Goal: Task Accomplishment & Management: Use online tool/utility

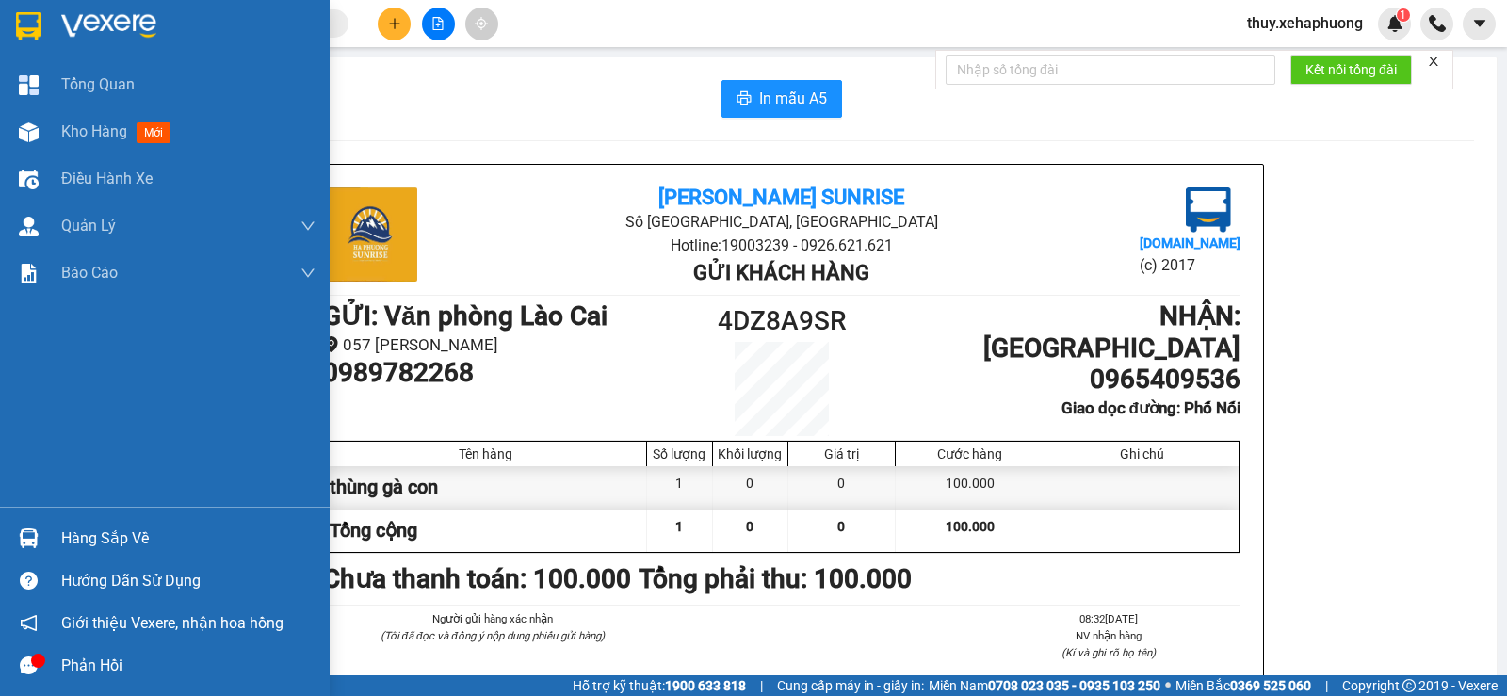
click at [22, 31] on img at bounding box center [28, 26] width 24 height 28
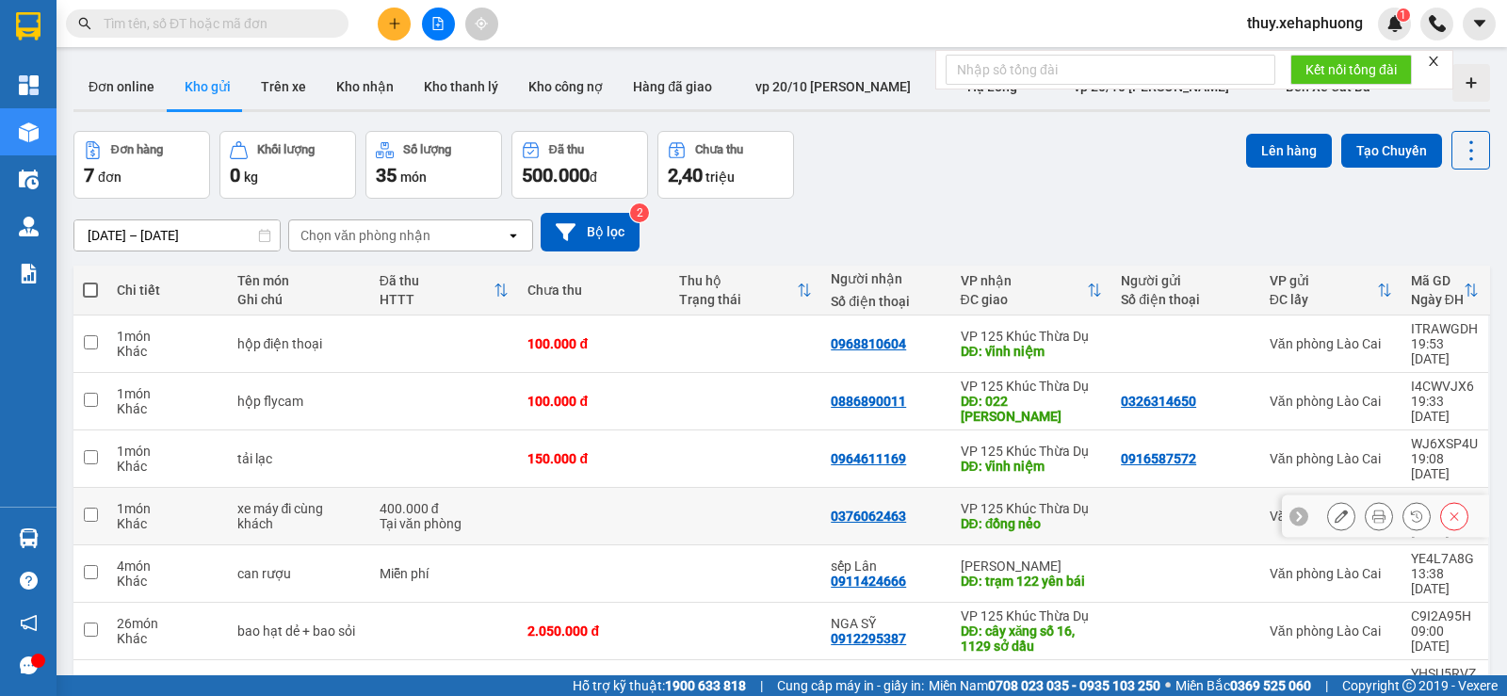
scroll to position [87, 0]
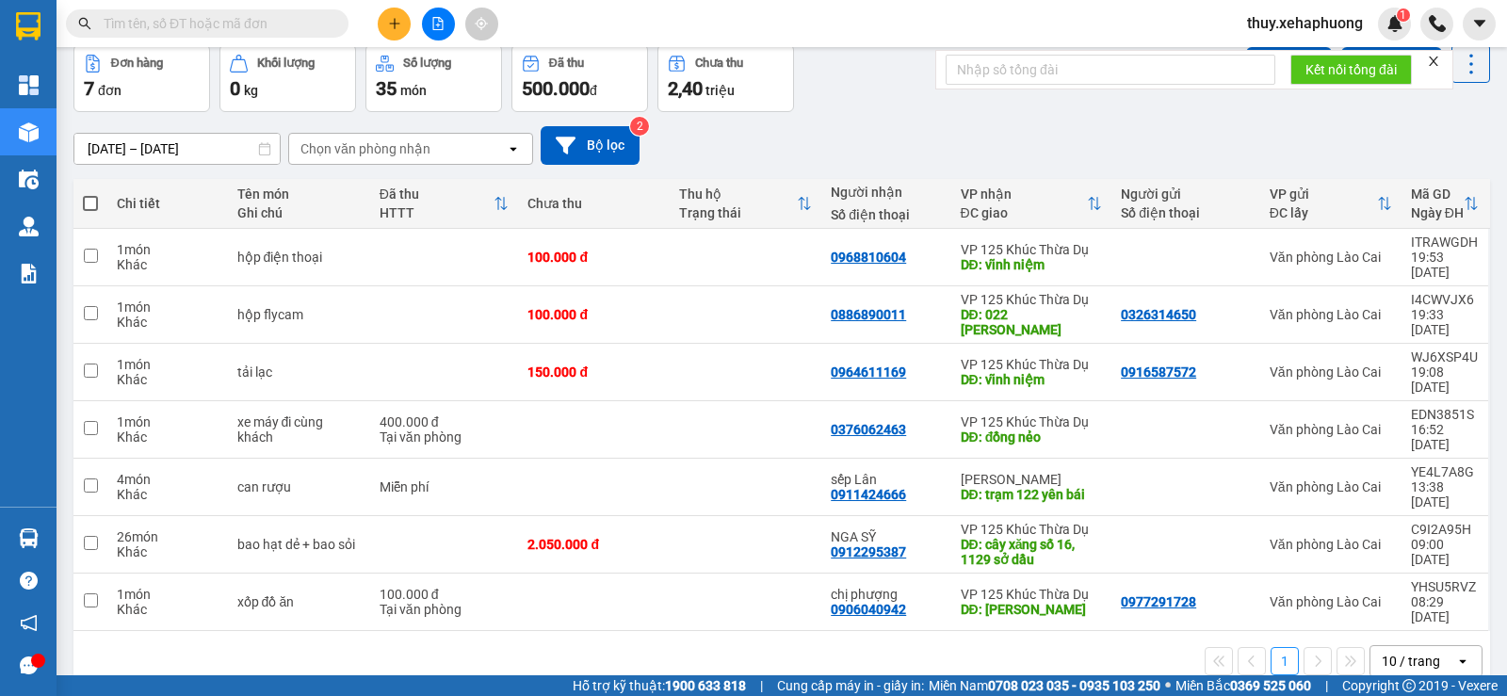
click at [168, 160] on div "ver 1.8.143 Đơn online Kho gửi Trên xe Kho nhận Kho thanh lý Kho công nợ Hàng đ…" at bounding box center [781, 334] width 1431 height 729
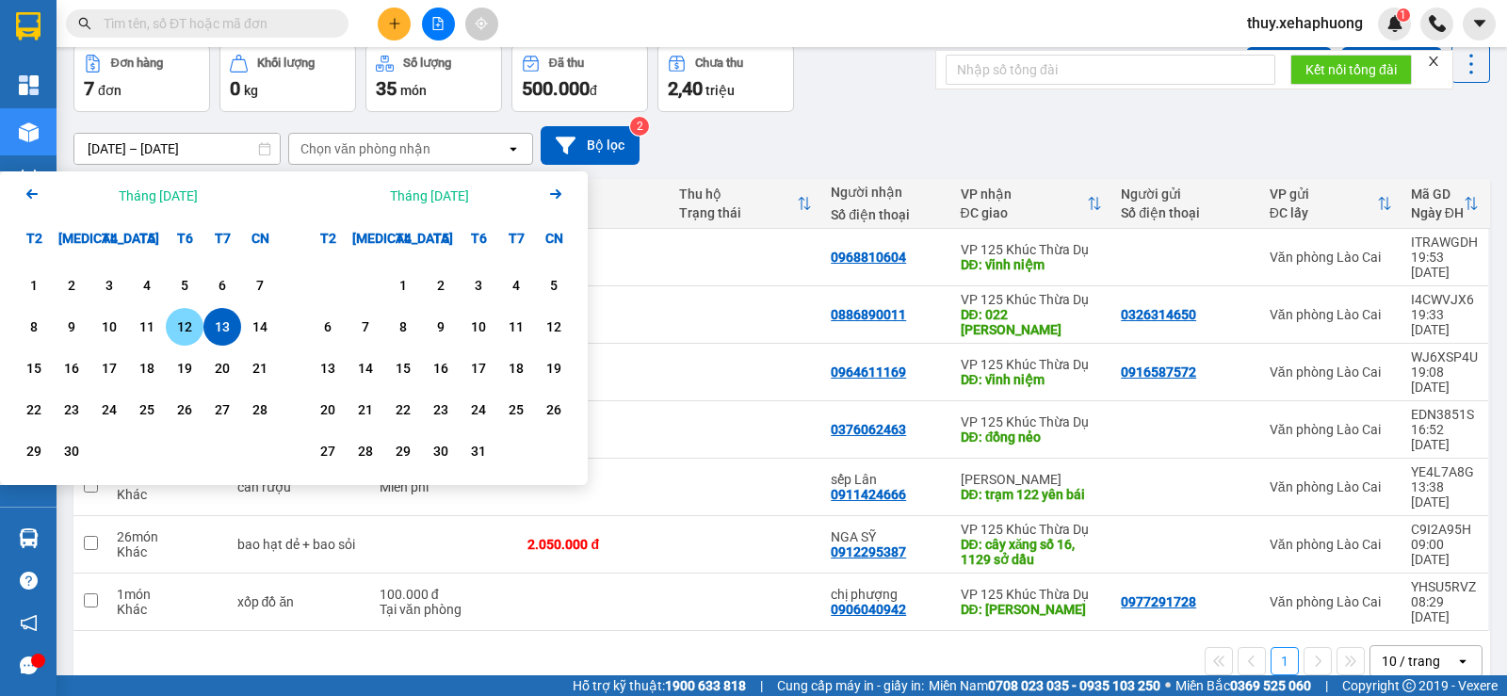
click at [194, 324] on div "12" at bounding box center [184, 326] width 26 height 23
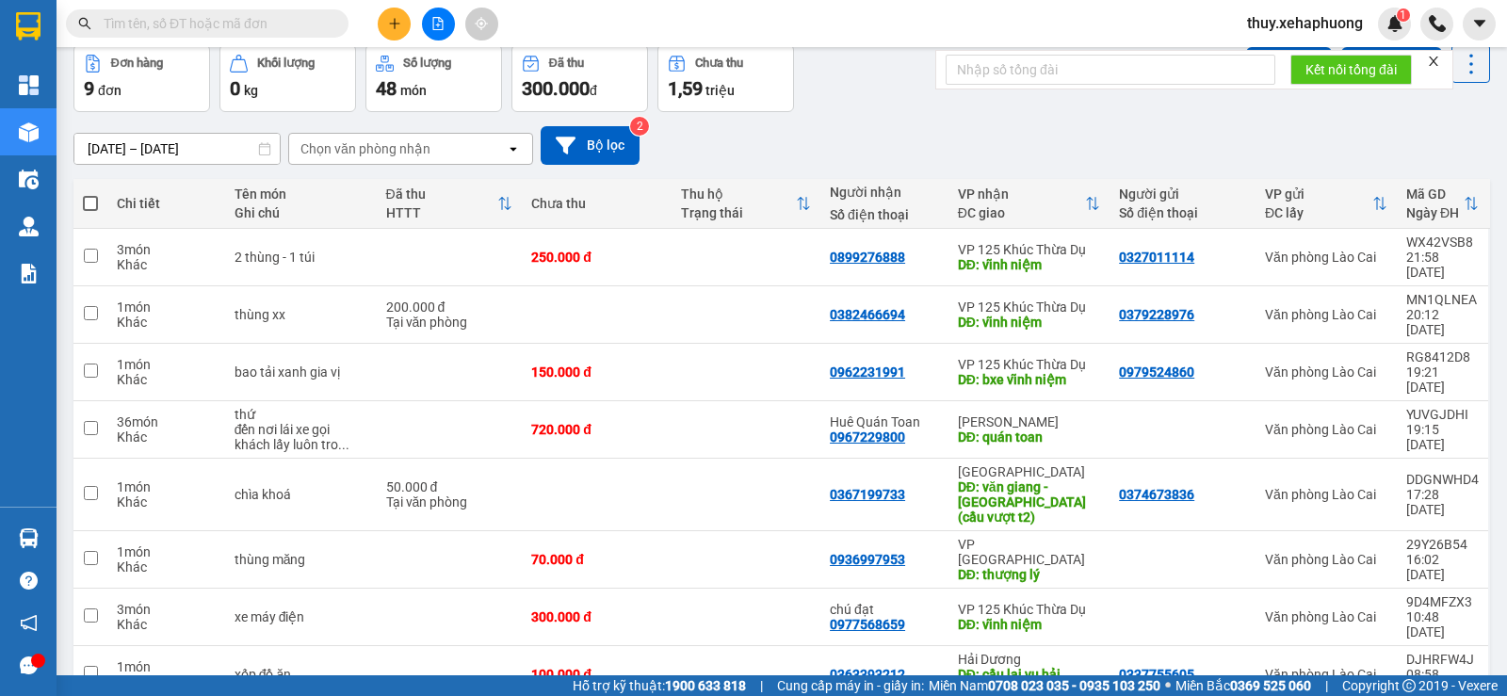
click at [198, 150] on input "[DATE] – [DATE]" at bounding box center [176, 149] width 205 height 30
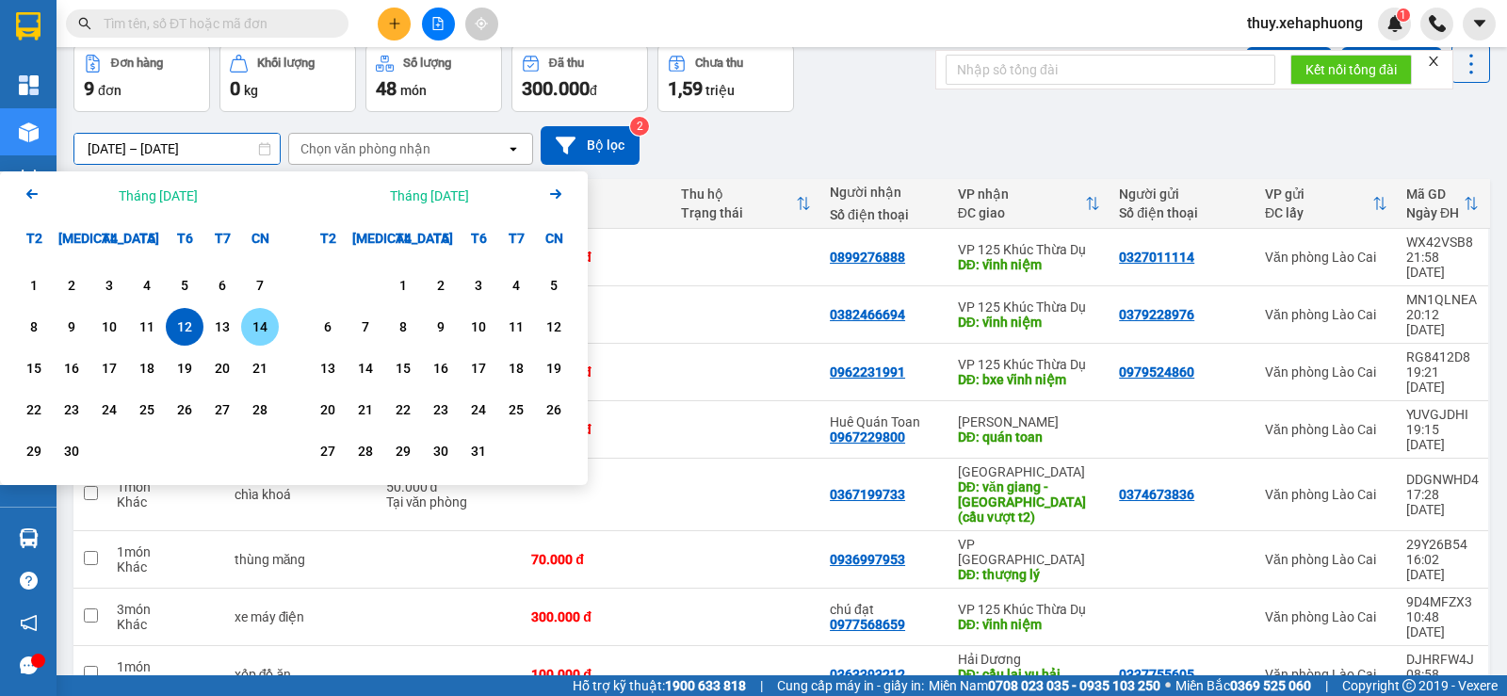
click at [264, 326] on div "14" at bounding box center [260, 326] width 26 height 23
type input "[DATE] – [DATE]"
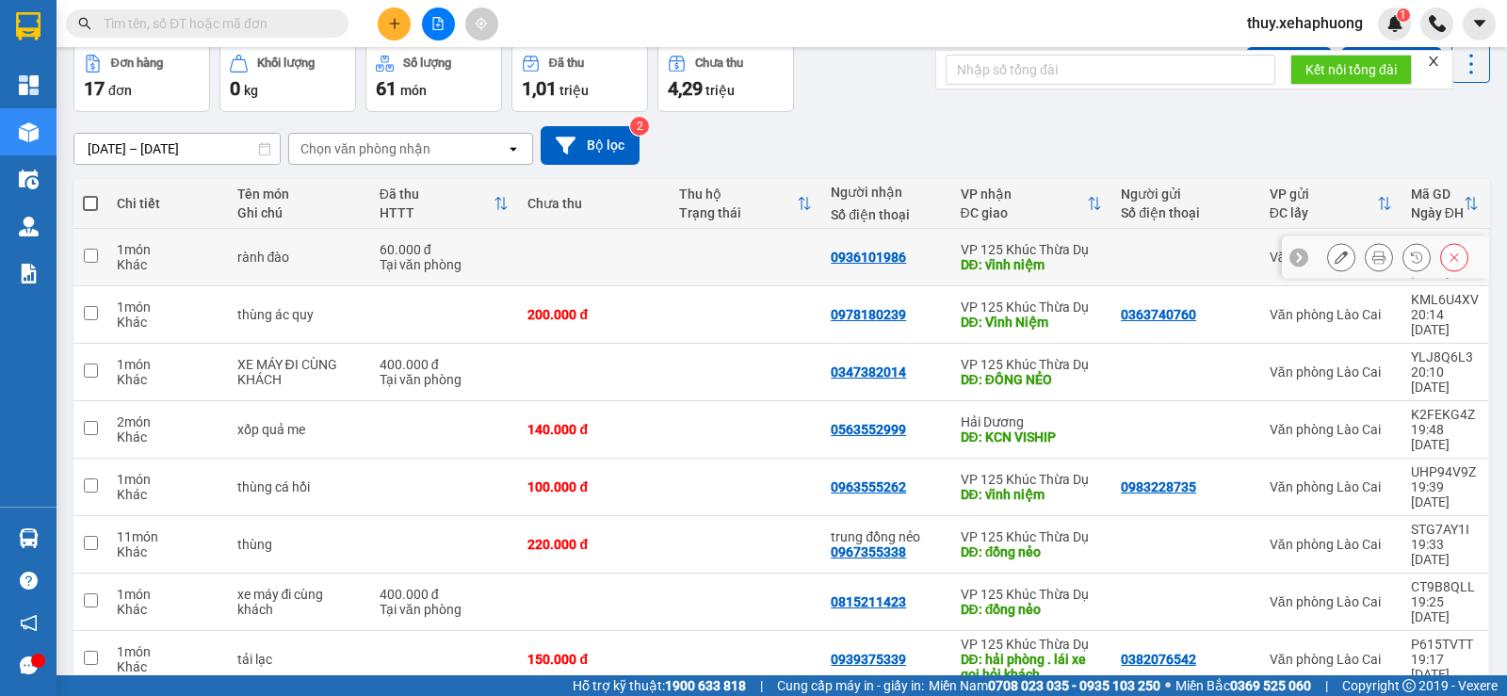
scroll to position [0, 0]
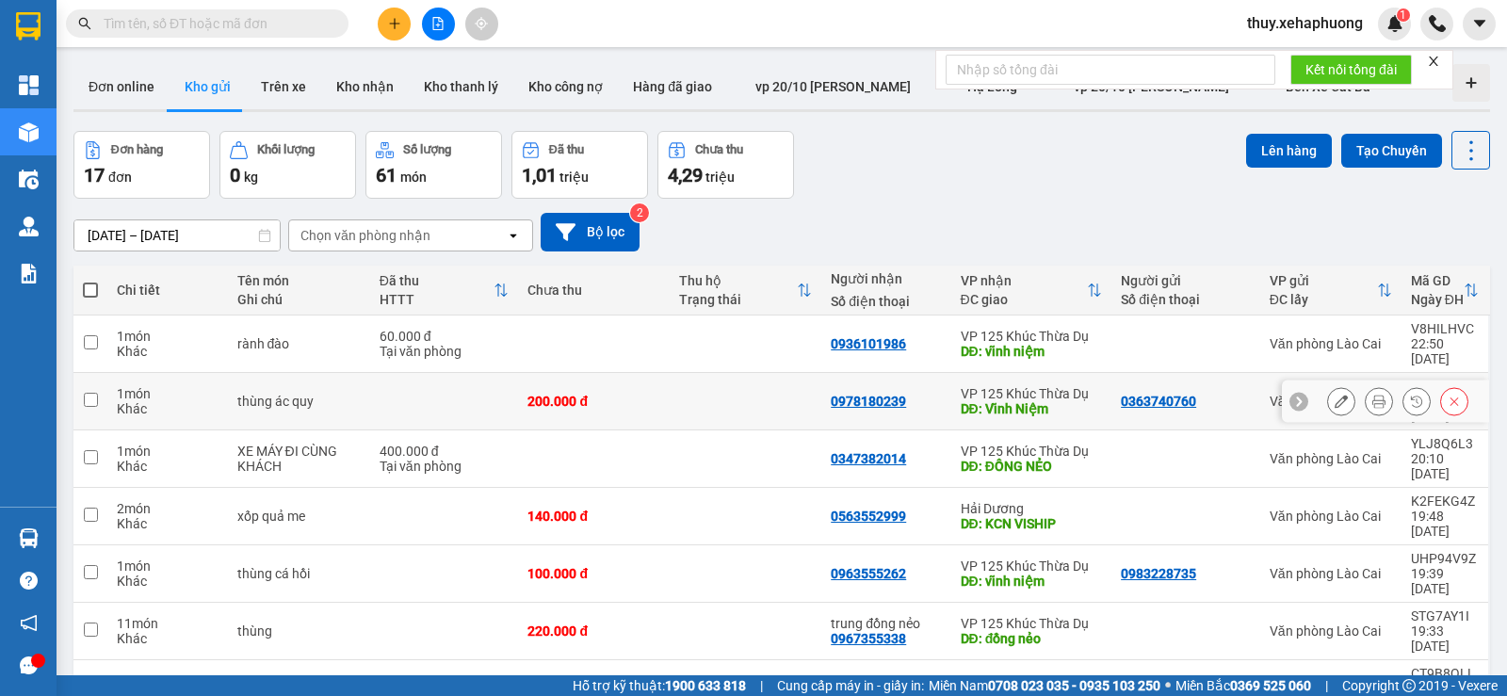
click at [590, 394] on div "200.000 đ" at bounding box center [593, 401] width 133 height 15
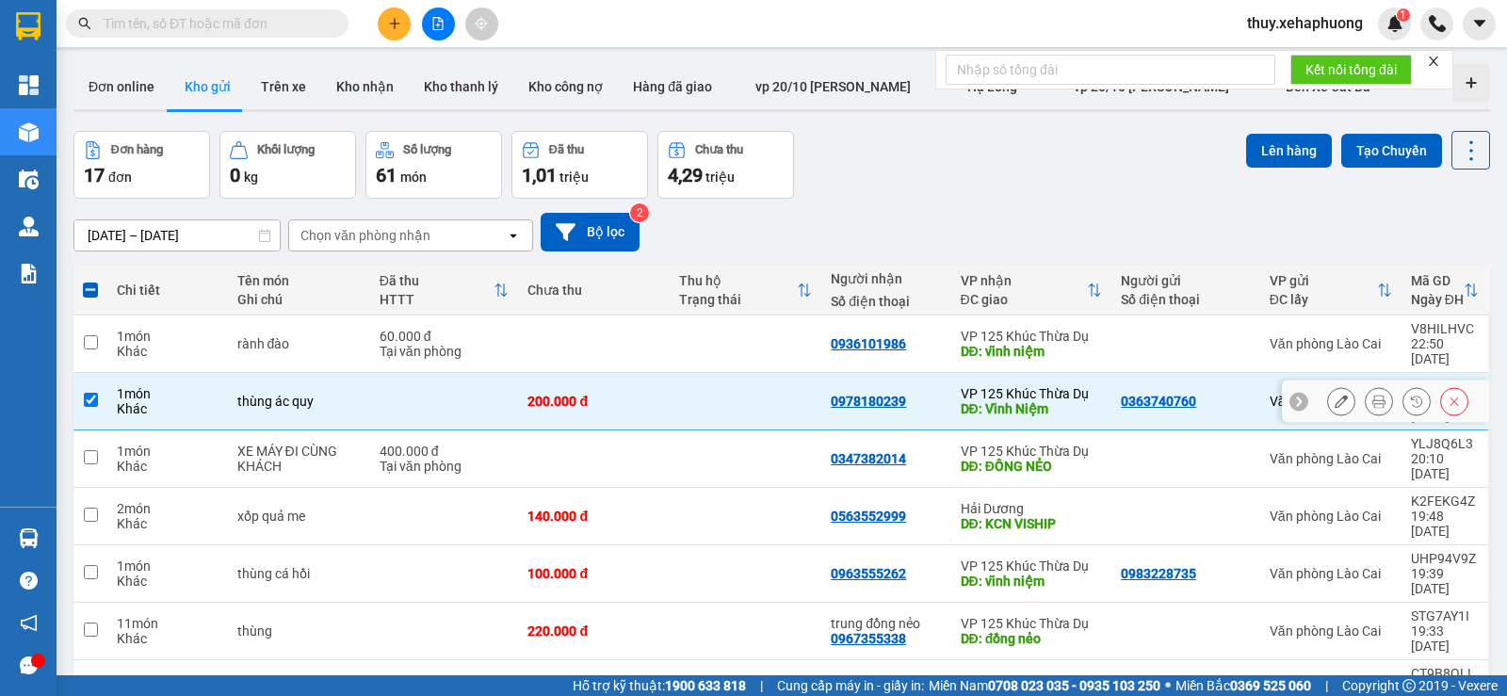
click at [585, 394] on div "200.000 đ" at bounding box center [593, 401] width 133 height 15
checkbox input "false"
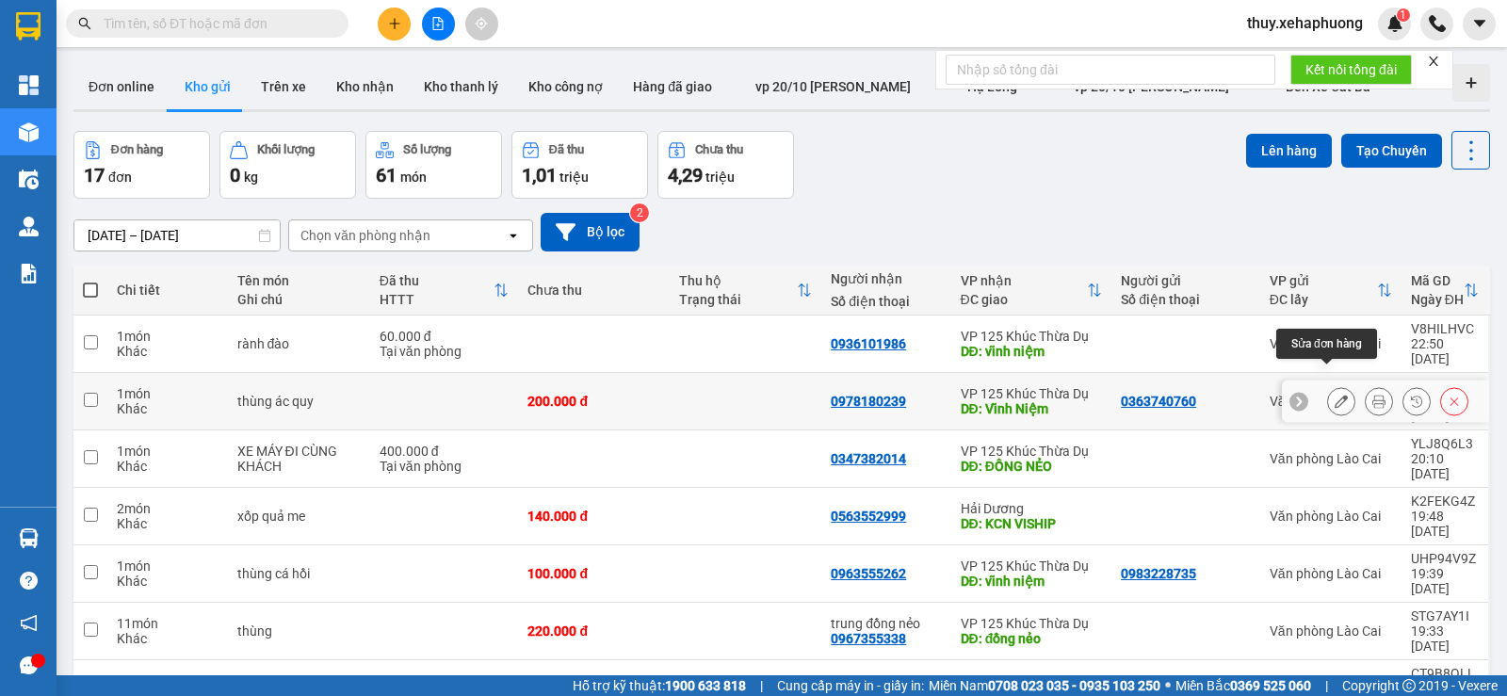
click at [1335, 385] on button at bounding box center [1341, 401] width 26 height 33
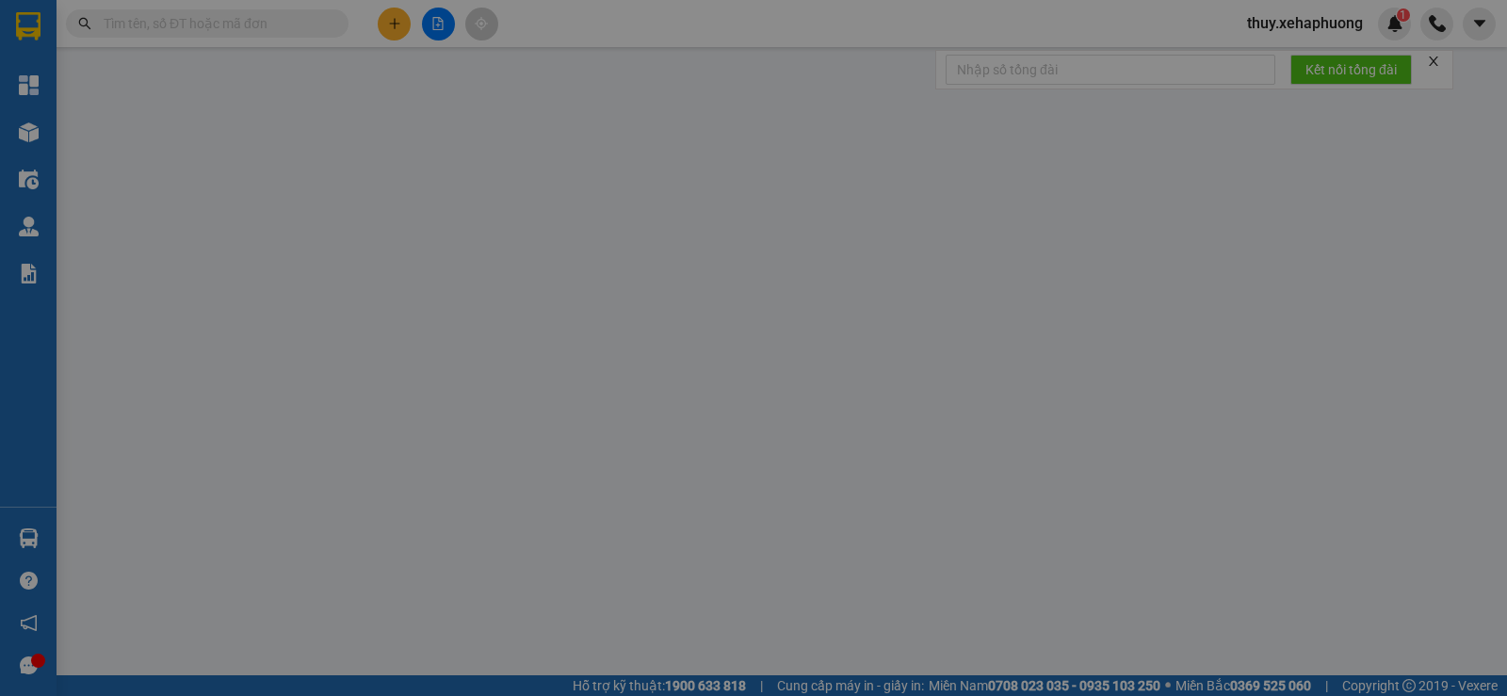
type input "0363740760"
type input "0978180239"
type input "[PERSON_NAME]"
type input "200.000"
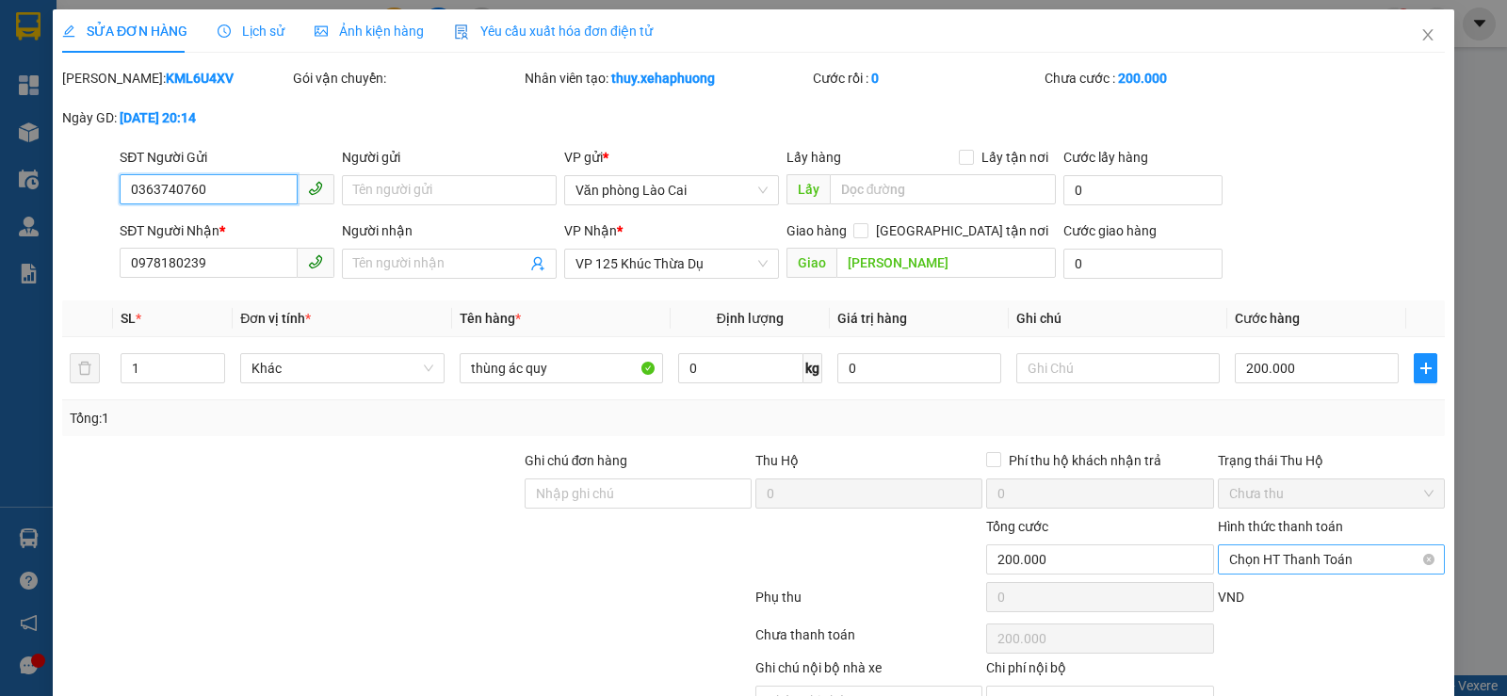
click at [1275, 558] on span "Chọn HT Thanh Toán" at bounding box center [1331, 559] width 204 height 28
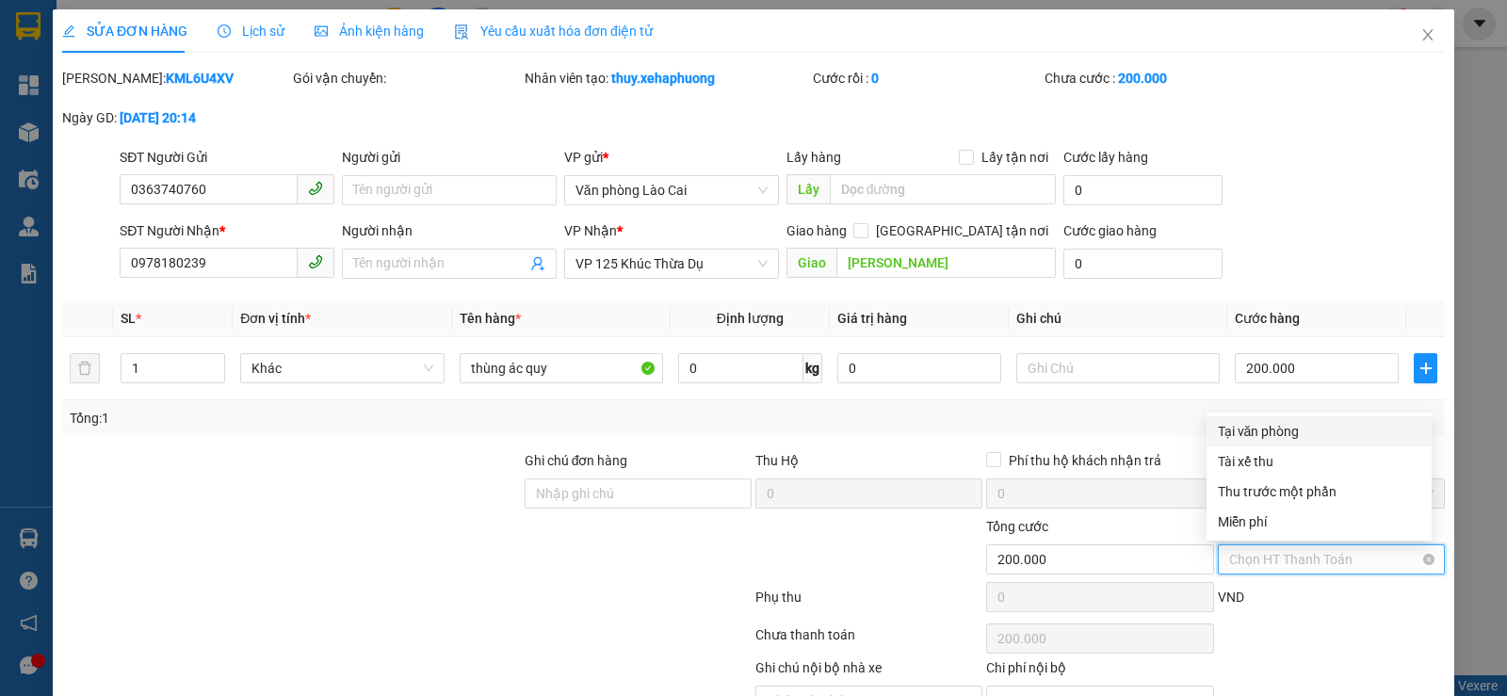
click at [1275, 558] on span "Chọn HT Thanh Toán" at bounding box center [1331, 559] width 204 height 28
click at [1284, 624] on div "Chọn HT Thanh Toán" at bounding box center [1331, 639] width 231 height 38
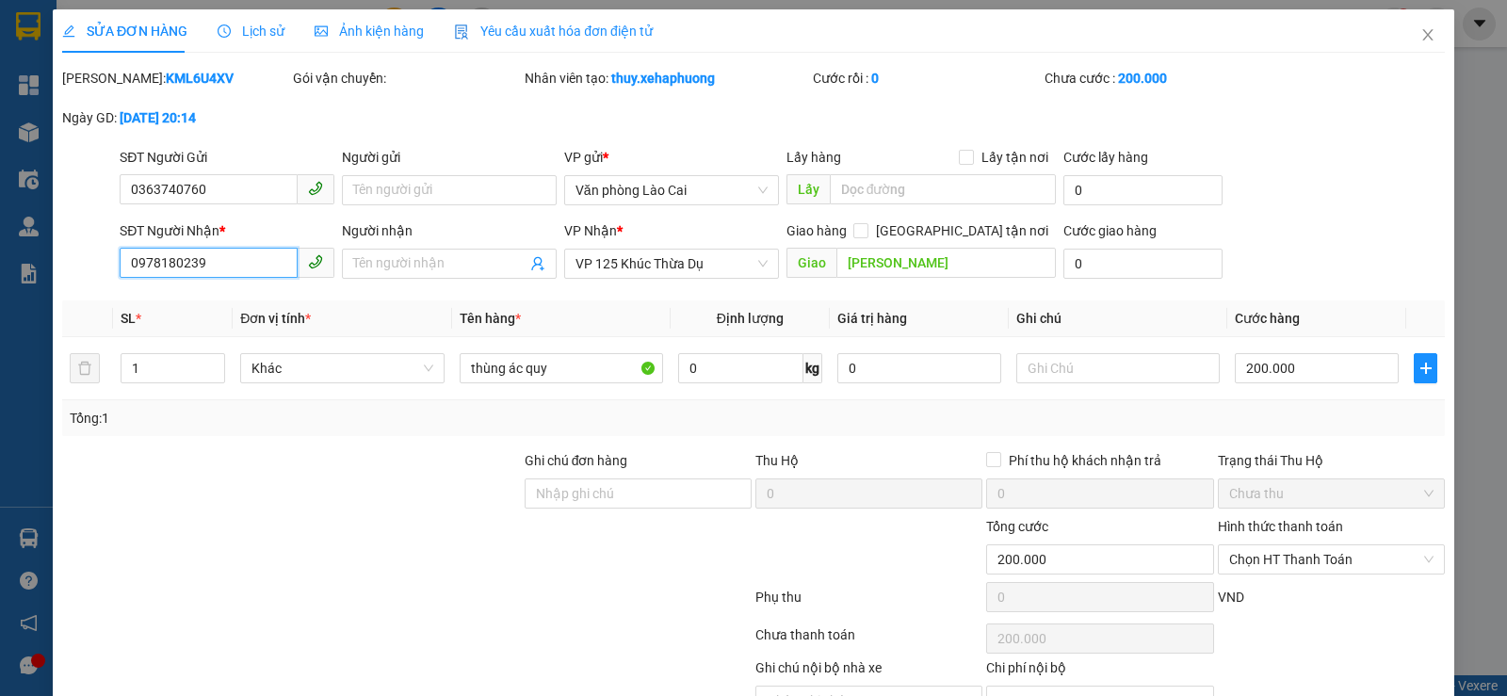
drag, startPoint x: 203, startPoint y: 263, endPoint x: 73, endPoint y: 256, distance: 130.1
click at [94, 256] on div "SĐT Người Nhận * 0978180239 0978180239 Người nhận Tên người nhận VP Nhận * VP 1…" at bounding box center [753, 253] width 1386 height 66
click at [287, 501] on div at bounding box center [291, 483] width 462 height 66
click at [1275, 568] on span "Chọn HT Thanh Toán" at bounding box center [1331, 559] width 204 height 28
click at [847, 420] on div "Tổng: 1" at bounding box center [753, 418] width 1367 height 21
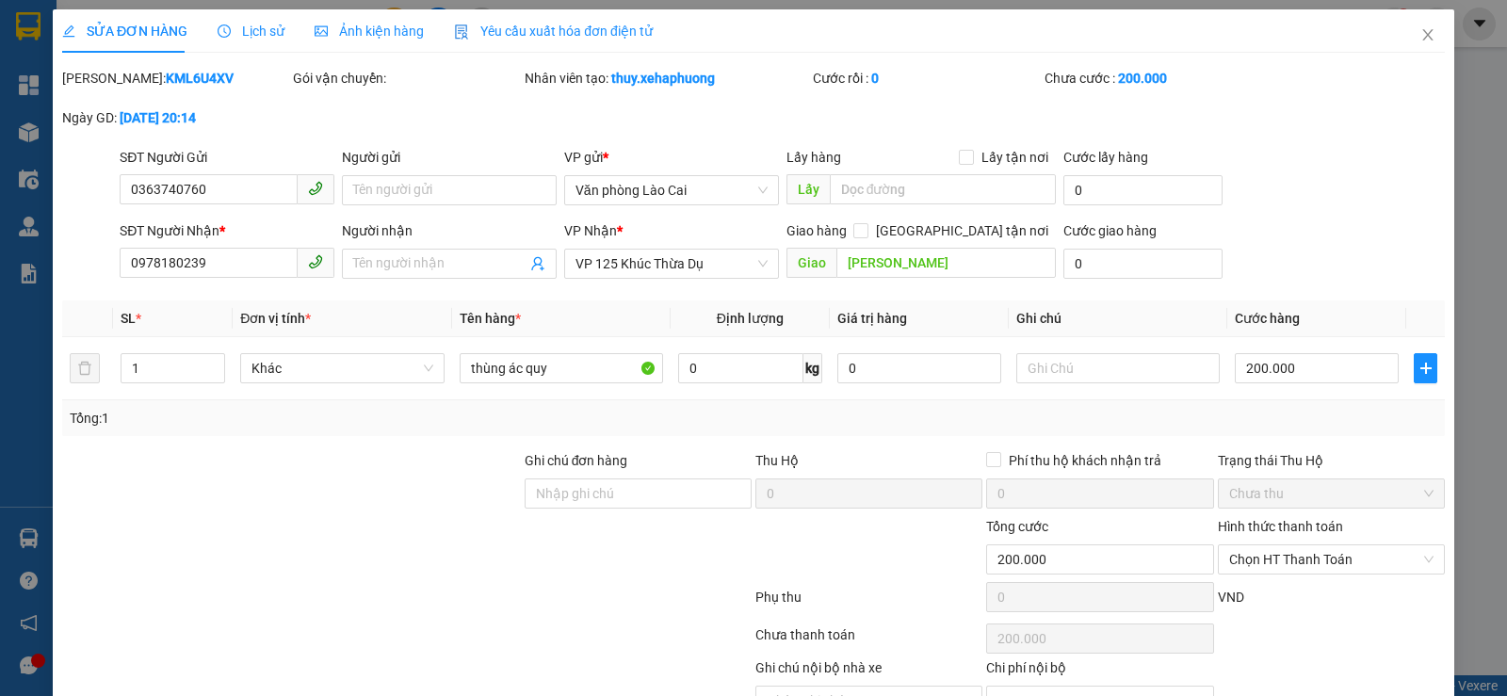
click at [1255, 626] on div "Chọn HT Thanh Toán" at bounding box center [1331, 639] width 231 height 38
drag, startPoint x: 1421, startPoint y: 40, endPoint x: 1407, endPoint y: 41, distance: 14.3
click at [1422, 39] on span "Close" at bounding box center [1427, 35] width 53 height 53
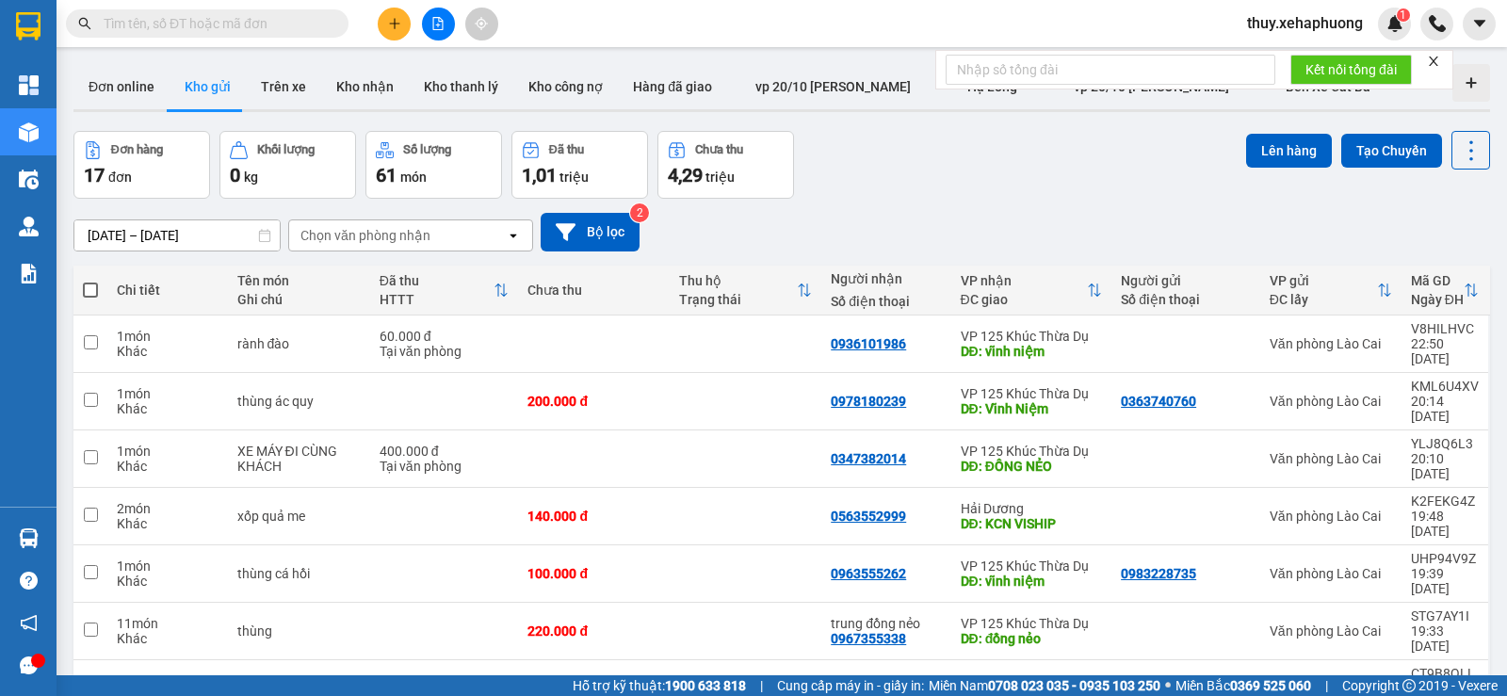
drag, startPoint x: 141, startPoint y: 227, endPoint x: 162, endPoint y: 237, distance: 23.2
click at [143, 227] on input "[DATE] – [DATE]" at bounding box center [176, 235] width 205 height 30
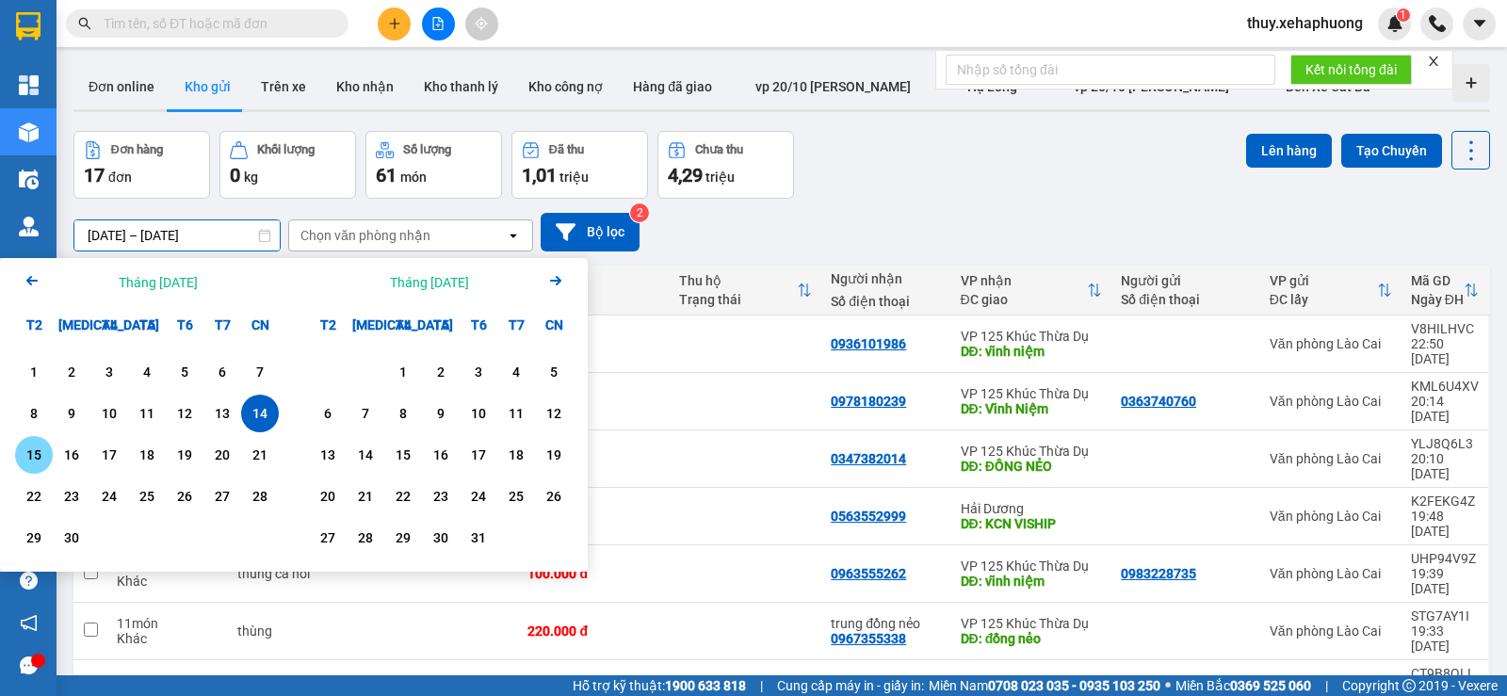
click at [26, 455] on div "15" at bounding box center [34, 455] width 26 height 23
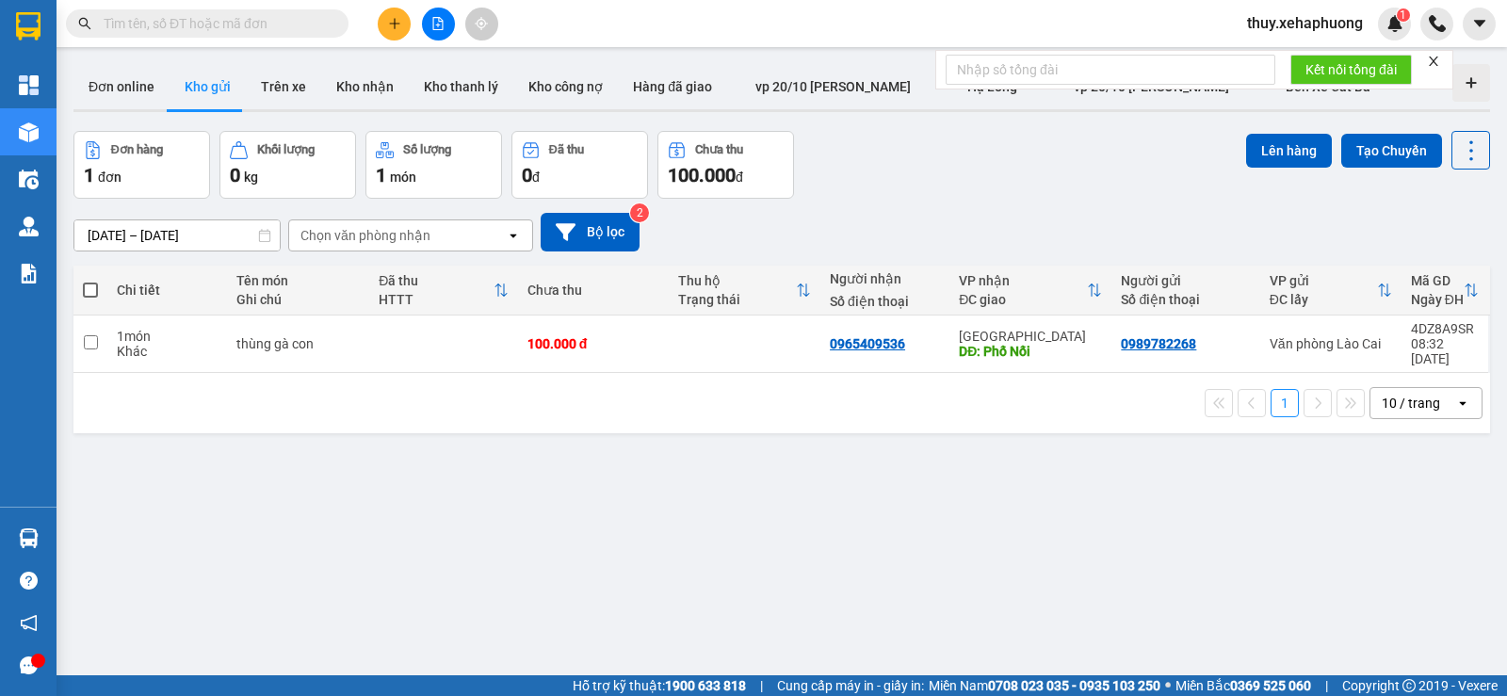
click at [1395, 394] on div "10 / trang" at bounding box center [1411, 403] width 58 height 19
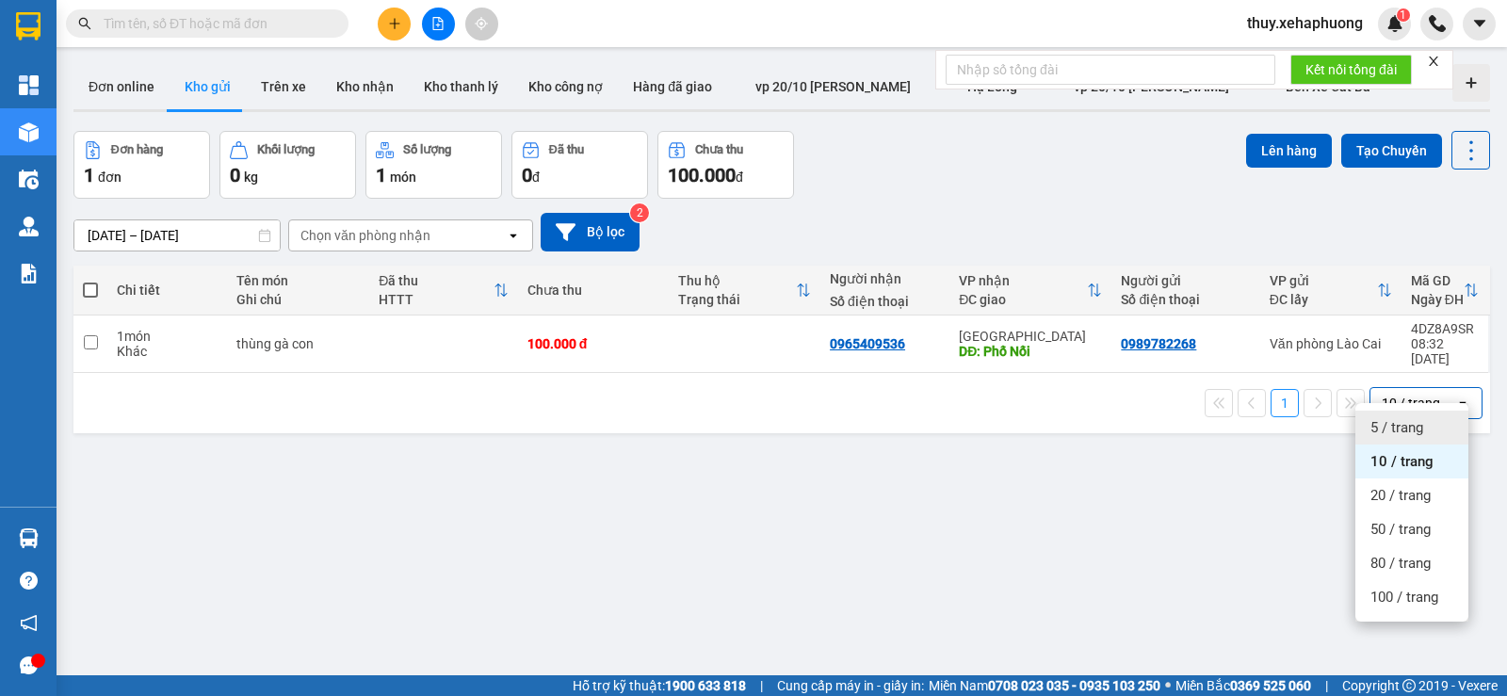
click at [1315, 487] on div "ver 1.8.143 Đơn online Kho gửi Trên xe Kho nhận Kho thanh lý Kho công nợ Hàng đ…" at bounding box center [781, 405] width 1431 height 696
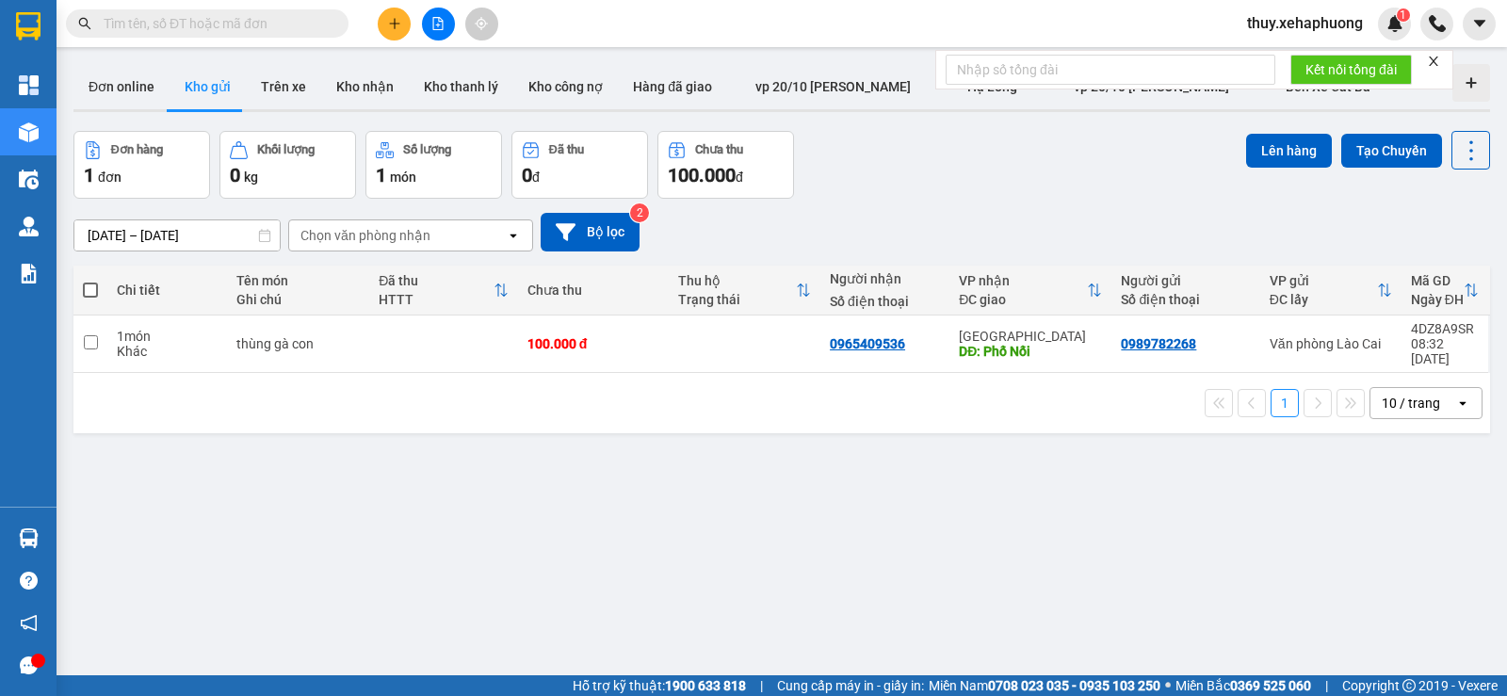
click at [1457, 388] on div "open" at bounding box center [1468, 403] width 26 height 30
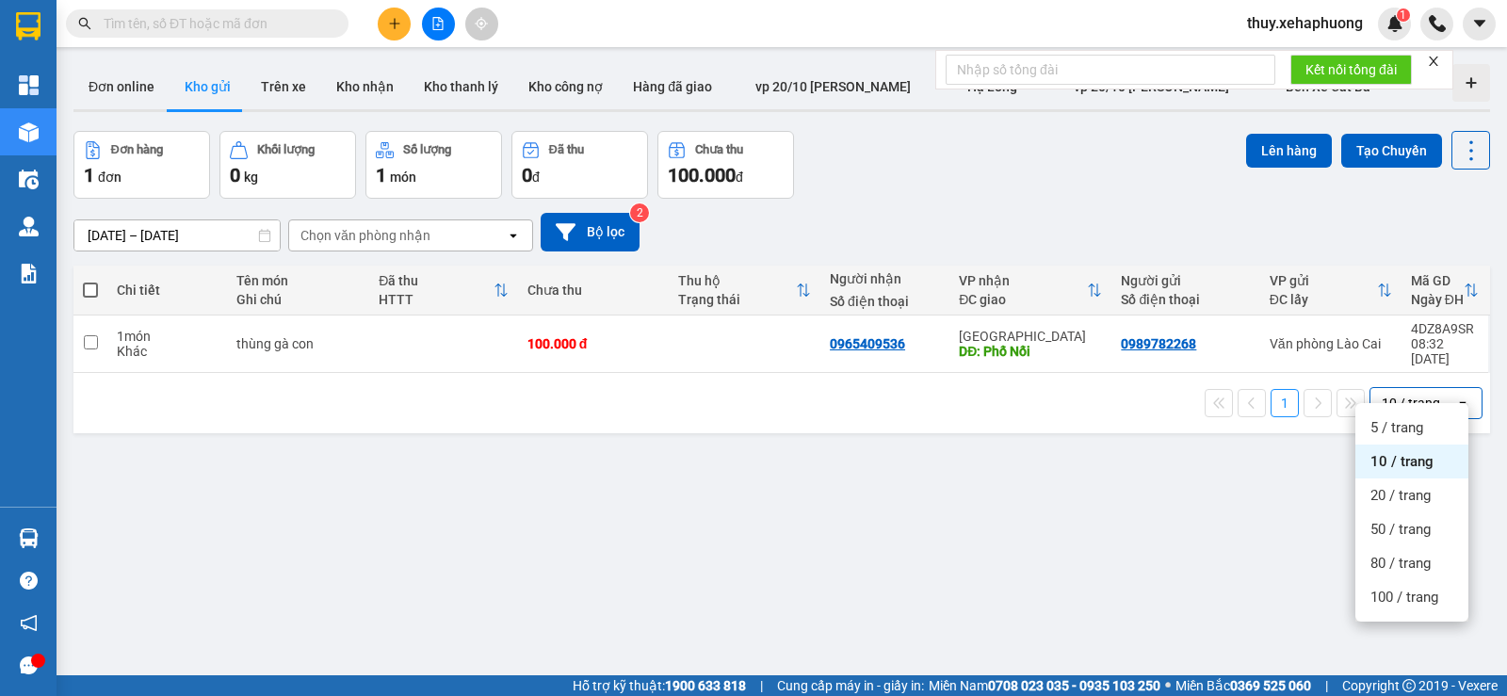
click at [1168, 534] on div "ver 1.8.143 Đơn online Kho gửi Trên xe Kho nhận Kho thanh lý Kho công nợ Hàng đ…" at bounding box center [781, 405] width 1431 height 696
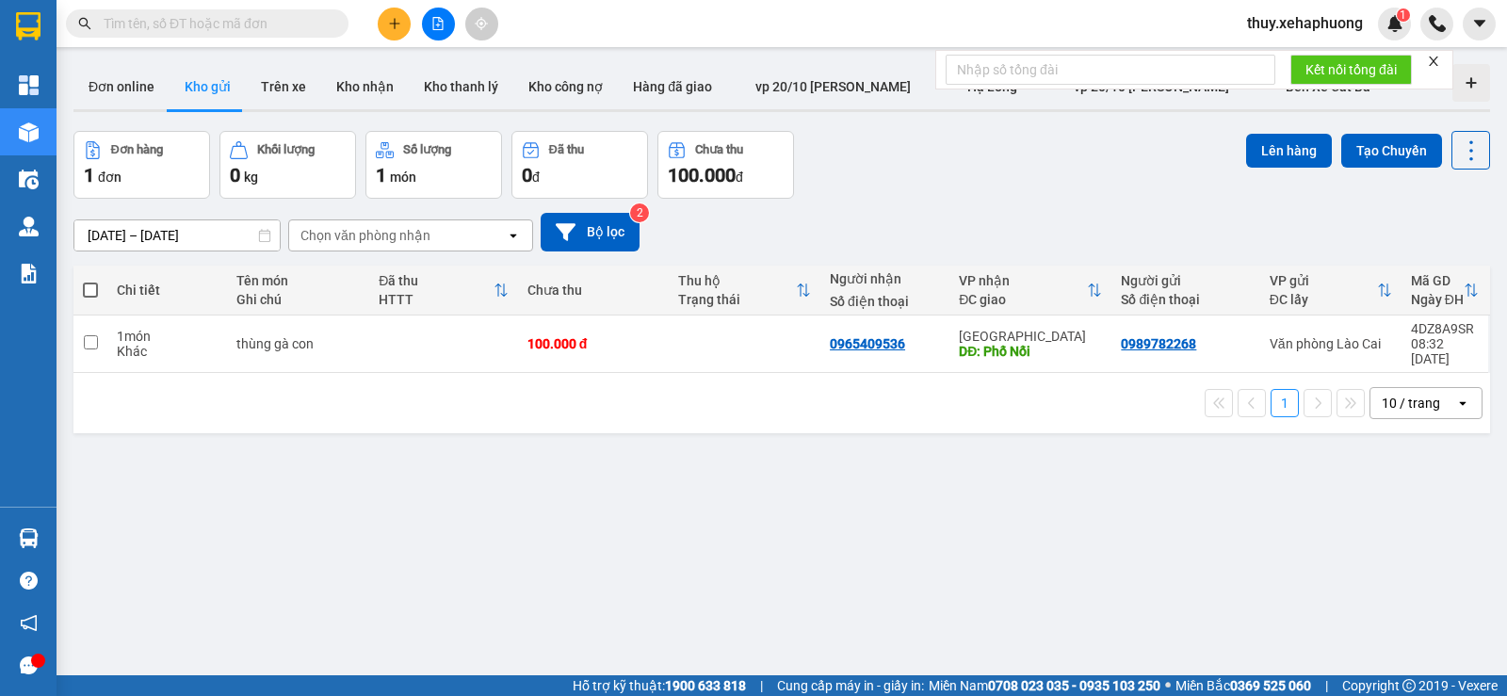
click at [127, 239] on input "[DATE] – [DATE]" at bounding box center [176, 235] width 205 height 30
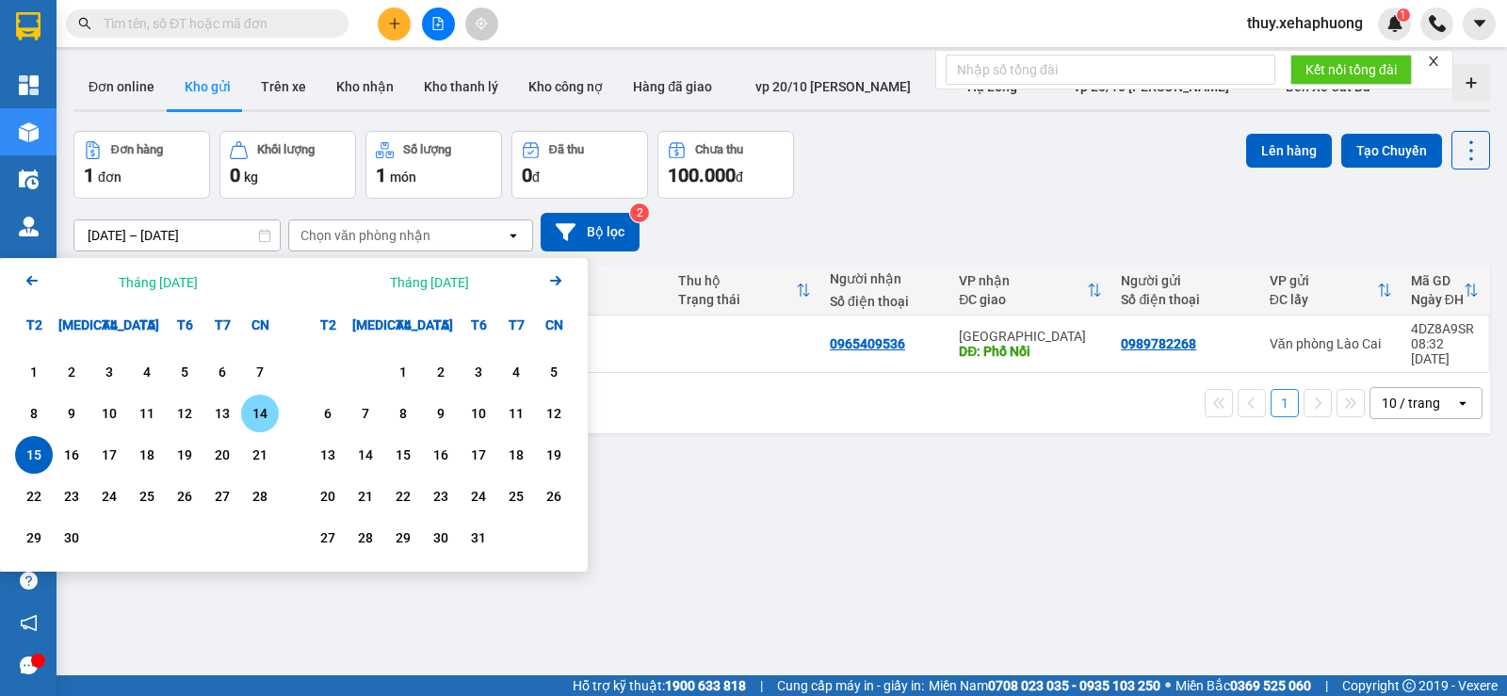
click at [249, 403] on div "14" at bounding box center [260, 413] width 26 height 23
click at [267, 416] on div "14" at bounding box center [260, 413] width 26 height 23
type input "[DATE] – [DATE]"
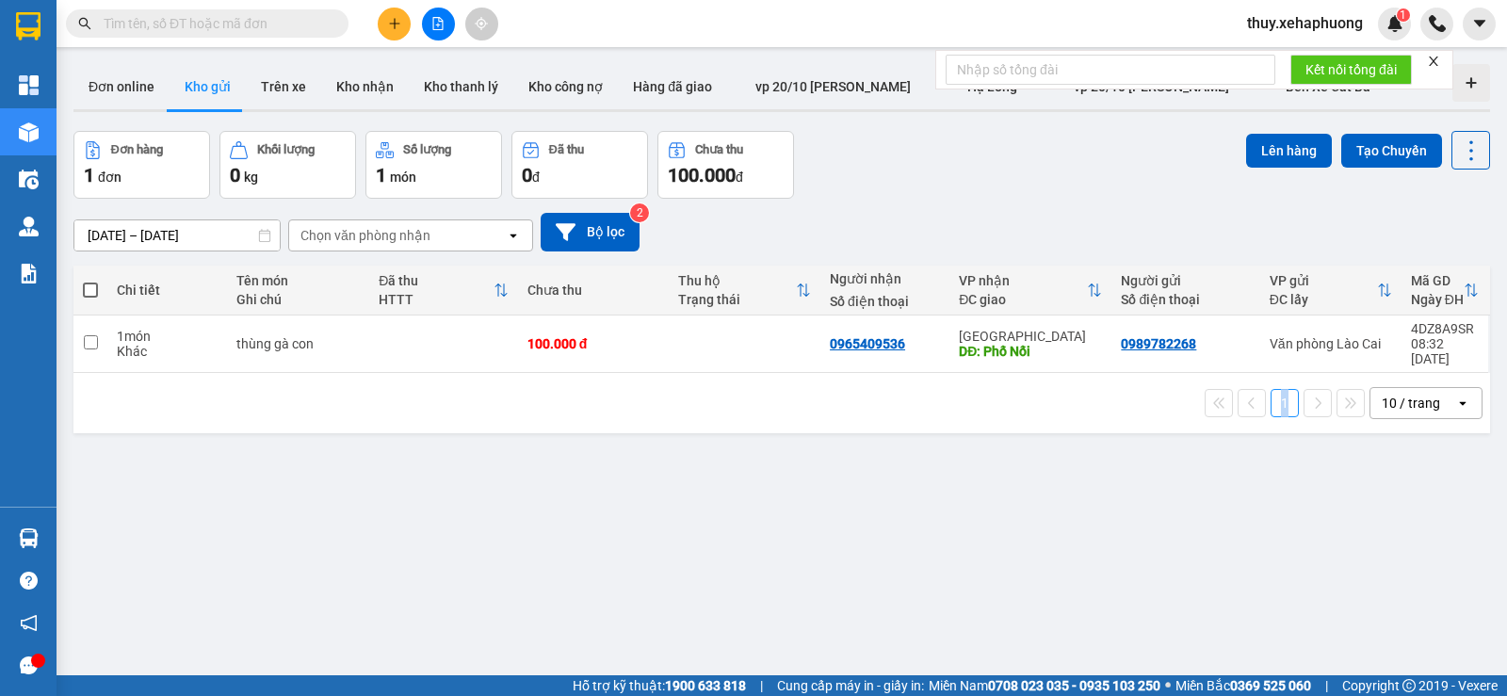
click at [267, 416] on div "1 10 / trang open" at bounding box center [781, 403] width 1416 height 60
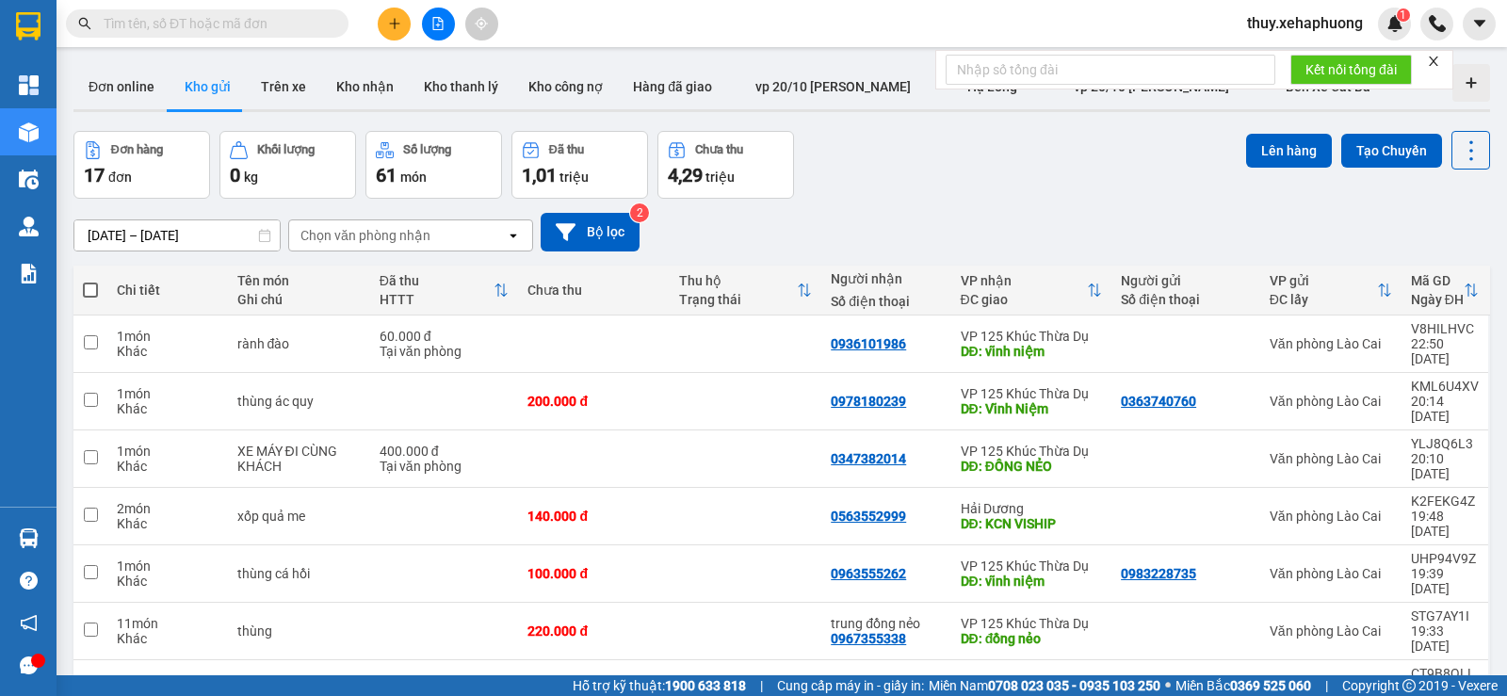
click at [119, 24] on input "text" at bounding box center [215, 23] width 222 height 21
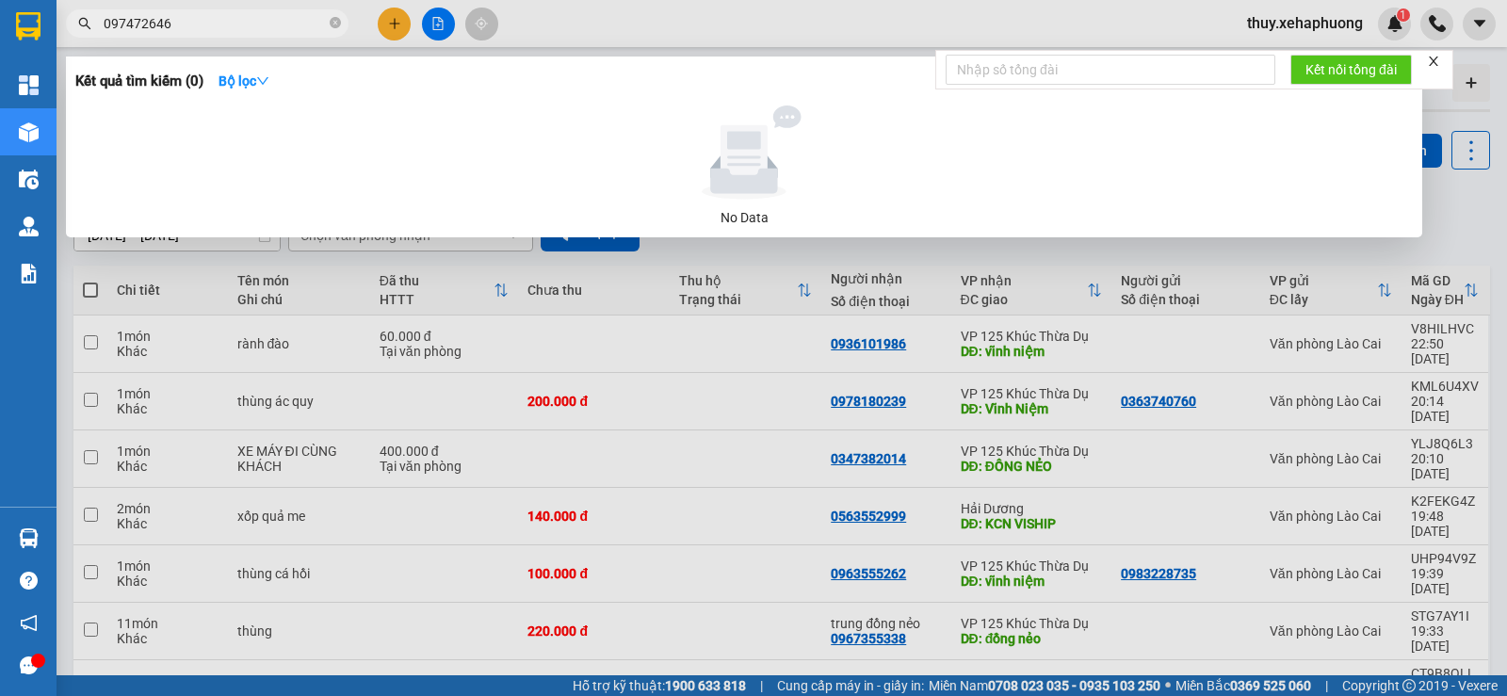
type input "0974726461"
drag, startPoint x: 175, startPoint y: 22, endPoint x: 97, endPoint y: 14, distance: 78.5
click at [97, 14] on span "0974726461" at bounding box center [207, 23] width 283 height 28
